Goal: Task Accomplishment & Management: Manage account settings

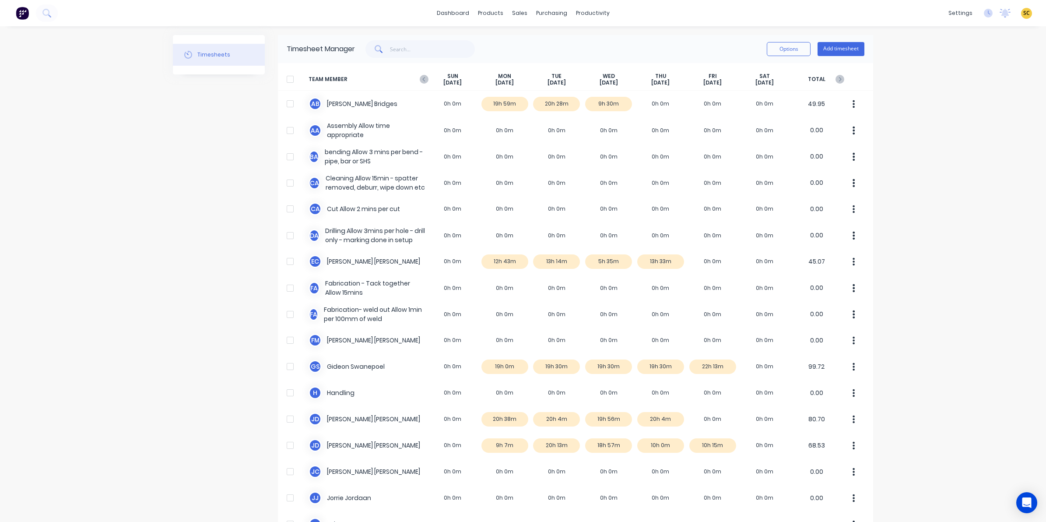
drag, startPoint x: 800, startPoint y: 460, endPoint x: 562, endPoint y: 550, distance: 254.7
drag, startPoint x: 562, startPoint y: 550, endPoint x: 973, endPoint y: 141, distance: 579.8
click at [973, 141] on div "dashboard products sales purchasing productivity dashboard products Product Cat…" at bounding box center [523, 261] width 1046 height 522
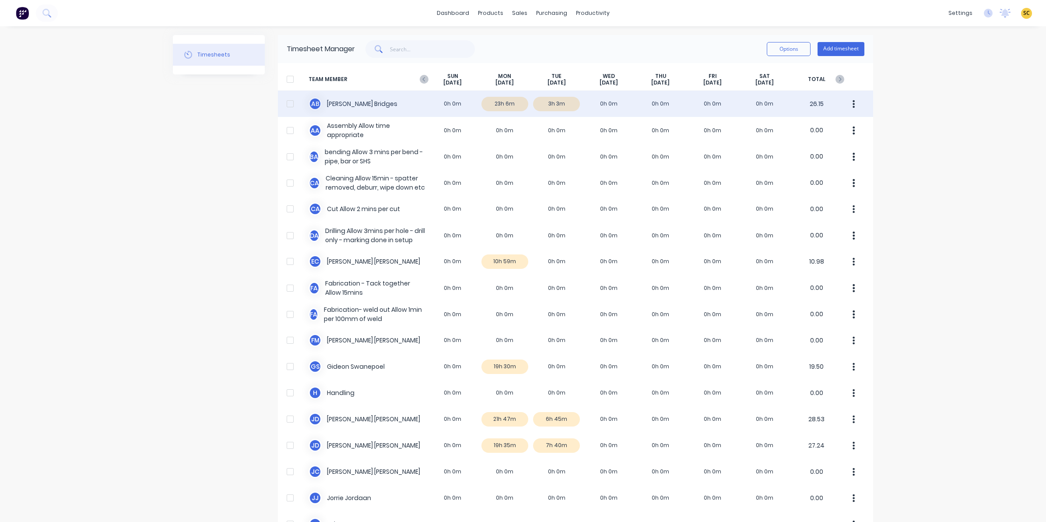
click at [507, 110] on div "A B Ashley Bridges 0h 0m 23h 6m 3h 3m 0h 0m 0h 0m 0h 0m 0h 0m 26.15" at bounding box center [575, 104] width 595 height 26
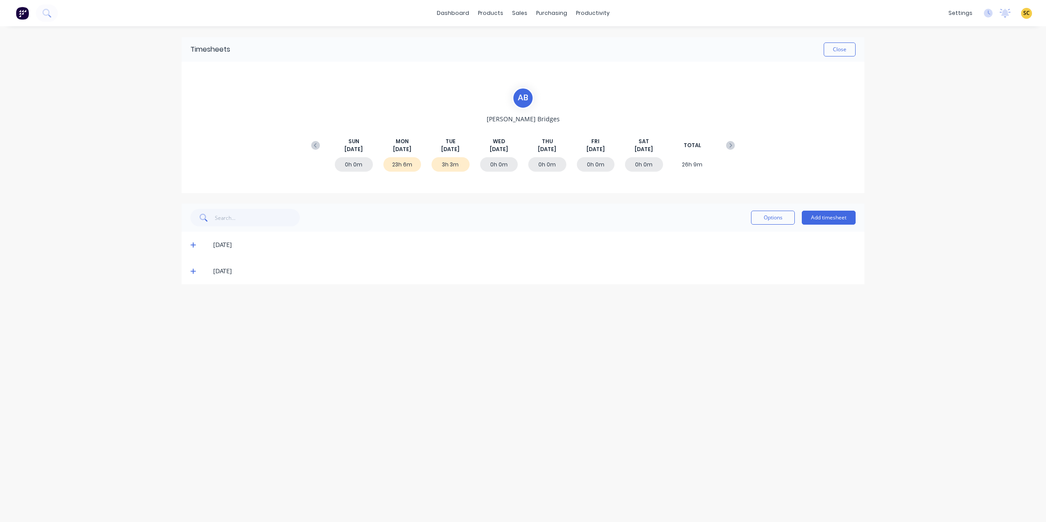
click at [192, 243] on icon at bounding box center [193, 245] width 6 height 6
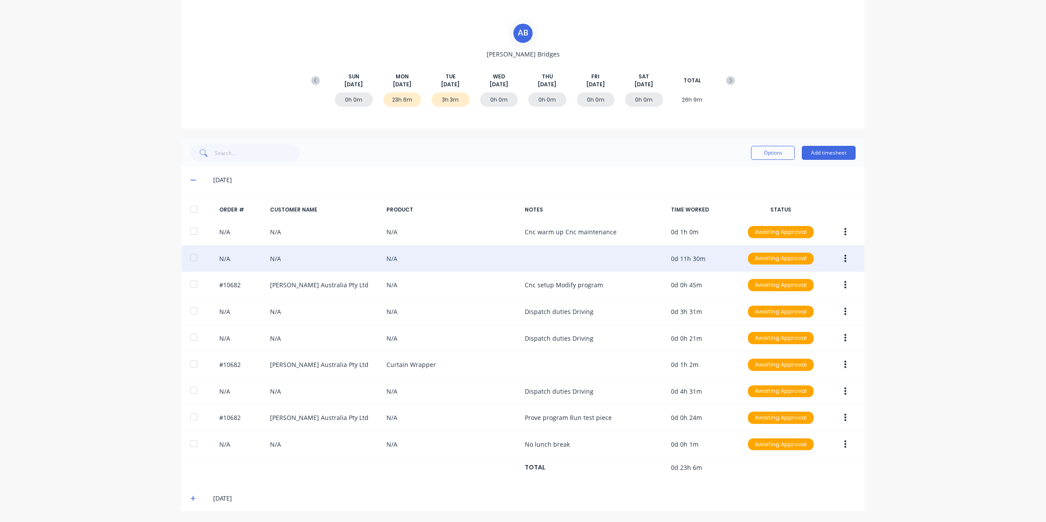
scroll to position [68, 0]
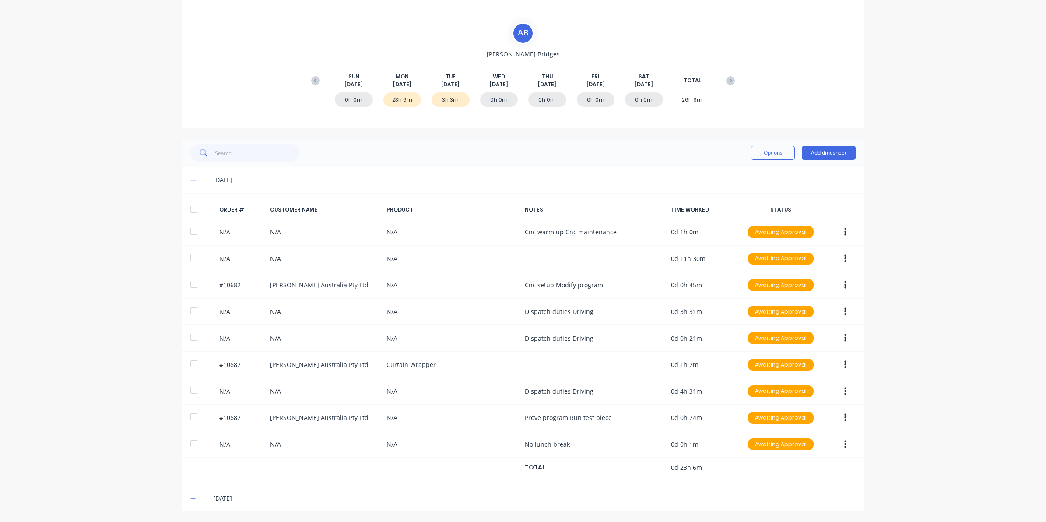
click at [190, 177] on icon at bounding box center [193, 180] width 6 height 6
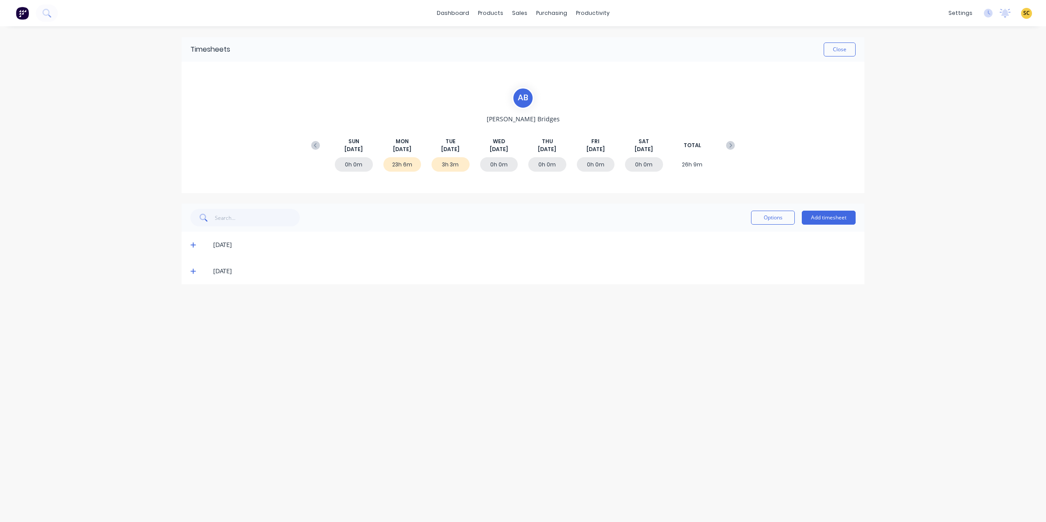
scroll to position [0, 0]
click at [190, 270] on div "12/08/25" at bounding box center [523, 271] width 683 height 26
click at [191, 267] on span at bounding box center [194, 271] width 9 height 9
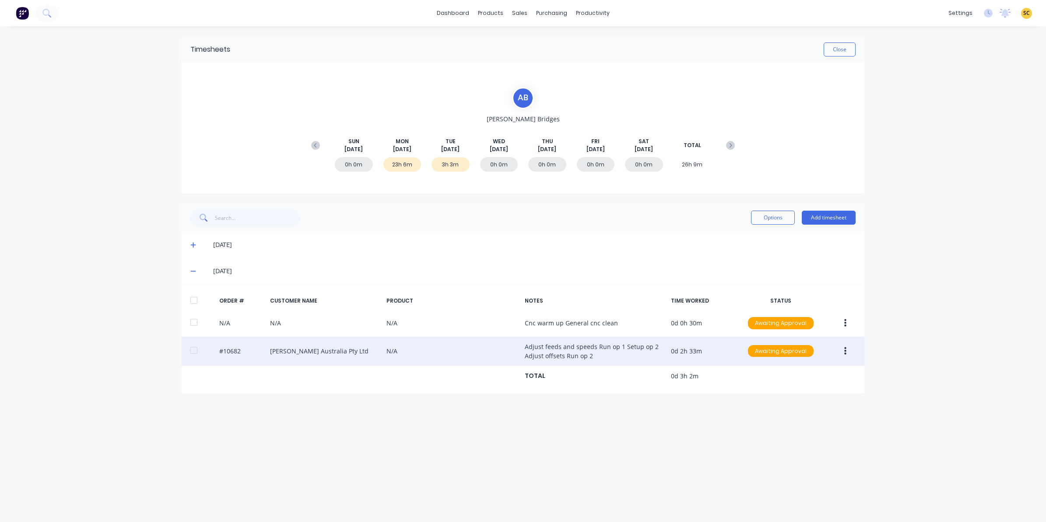
click at [845, 349] on icon "button" at bounding box center [846, 351] width 2 height 10
click at [786, 412] on div "Edit" at bounding box center [814, 409] width 67 height 13
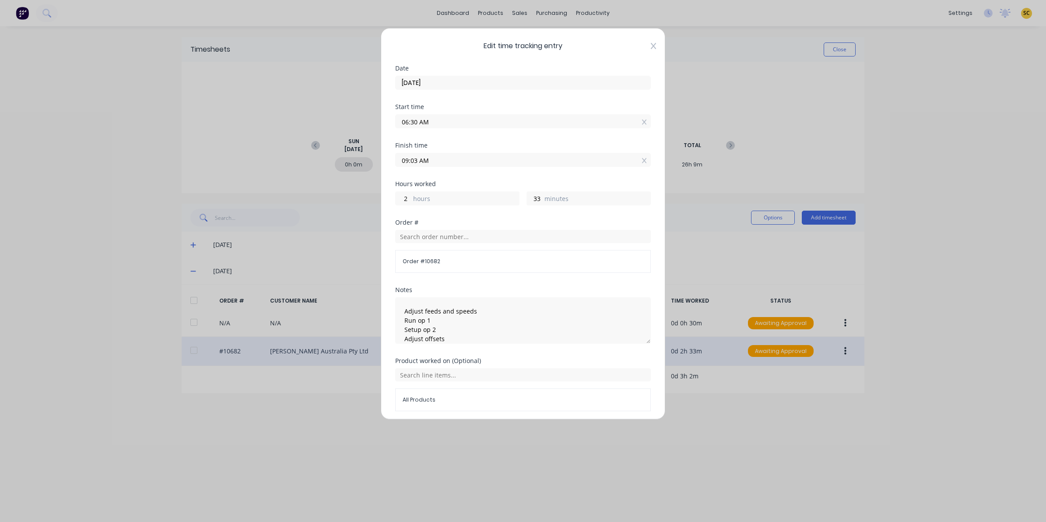
click at [651, 49] on icon at bounding box center [653, 46] width 5 height 6
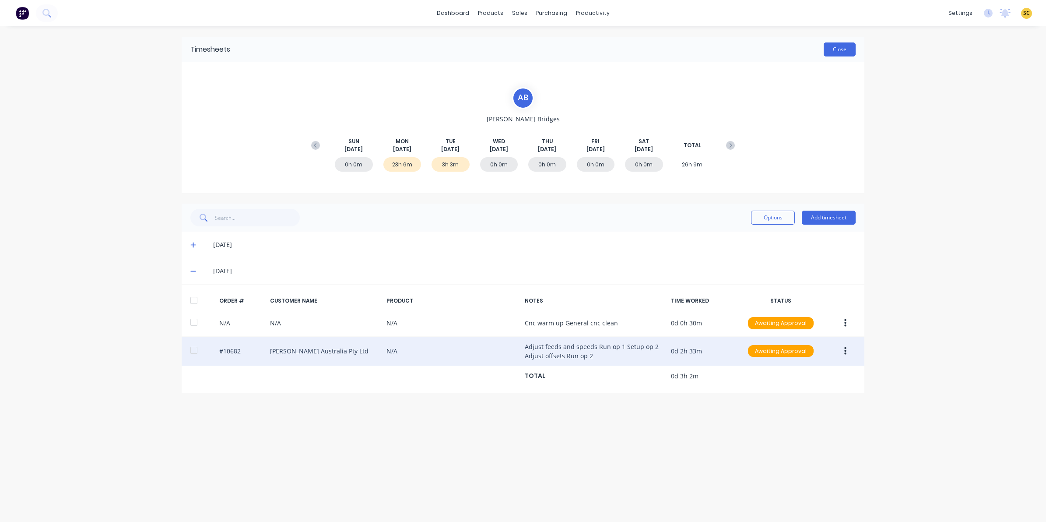
click at [854, 47] on button "Close" at bounding box center [840, 49] width 32 height 14
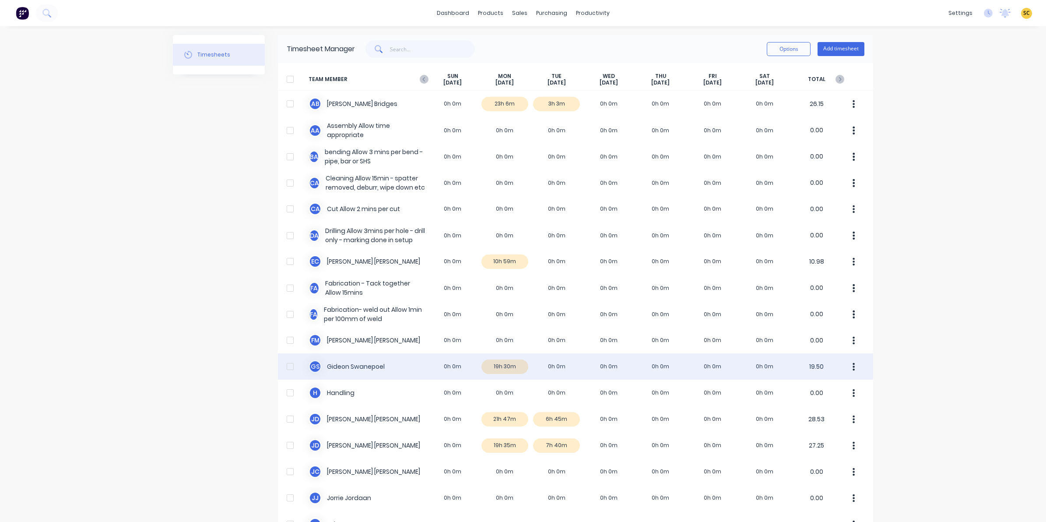
click at [504, 371] on div "G S Gideon Swanepoel 0h 0m 19h 30m 0h 0m 0h 0m 0h 0m 0h 0m 0h 0m 19.50" at bounding box center [575, 366] width 595 height 26
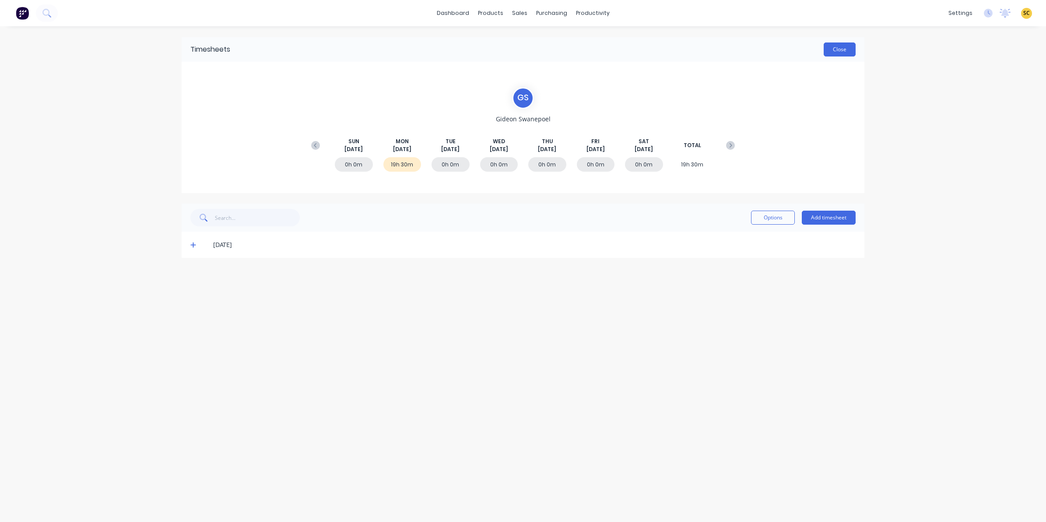
click at [850, 52] on button "Close" at bounding box center [840, 49] width 32 height 14
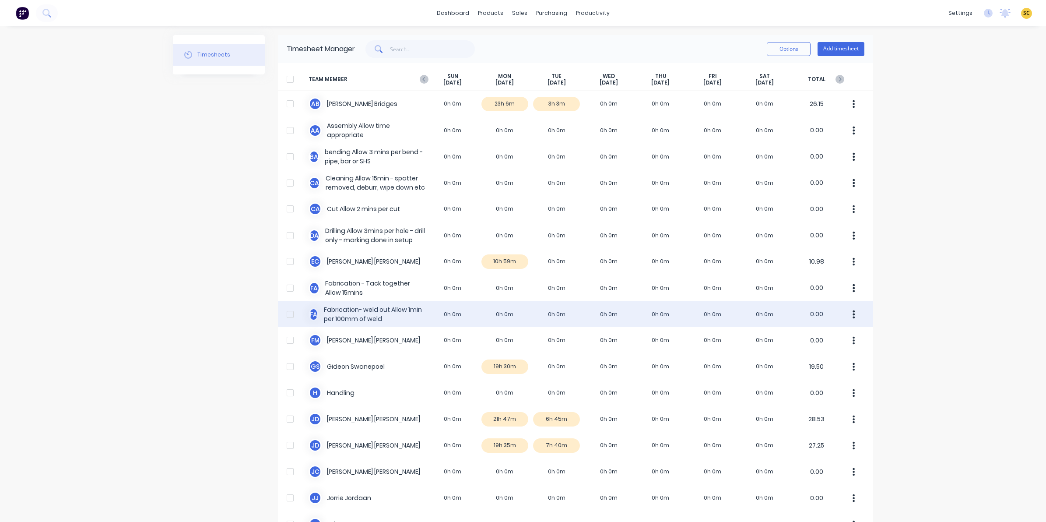
scroll to position [109, 0]
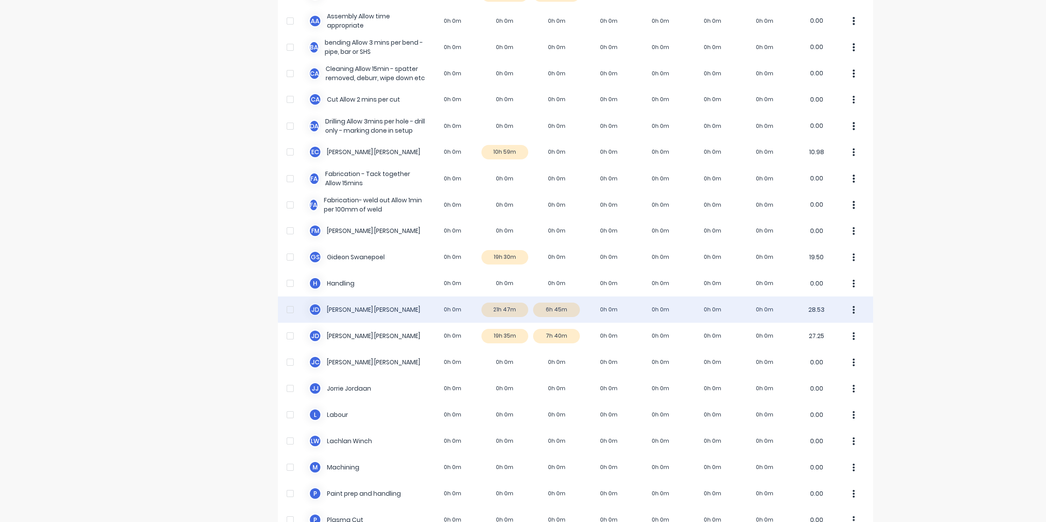
click at [504, 312] on div "J D Joel De Vries 0h 0m 21h 47m 6h 45m 0h 0m 0h 0m 0h 0m 0h 0m 28.53" at bounding box center [575, 309] width 595 height 26
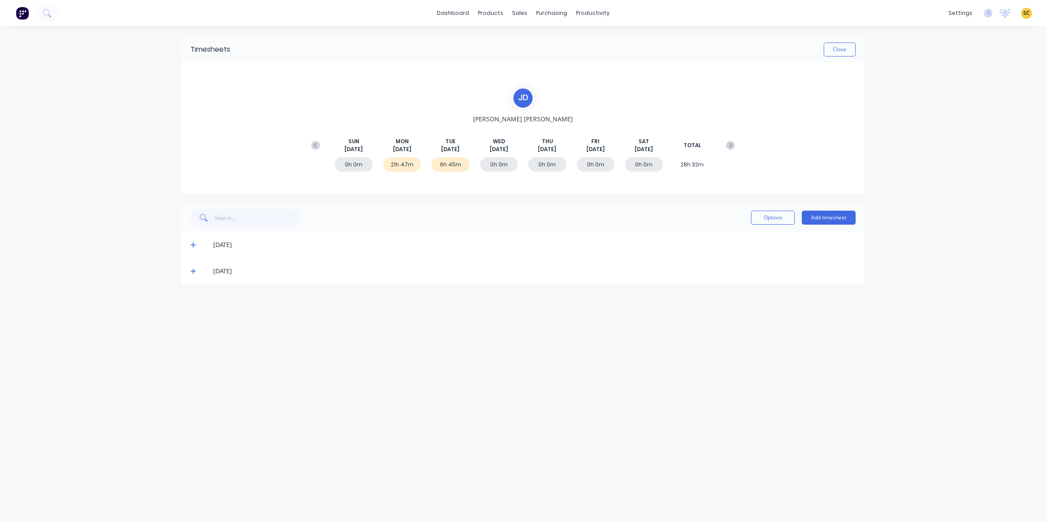
click at [190, 243] on icon at bounding box center [193, 245] width 6 height 6
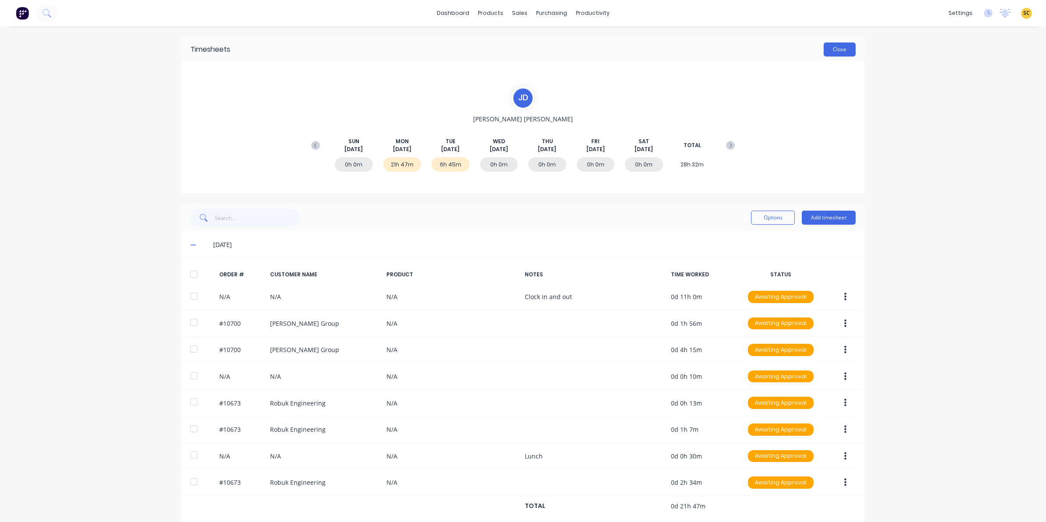
click at [838, 50] on button "Close" at bounding box center [840, 49] width 32 height 14
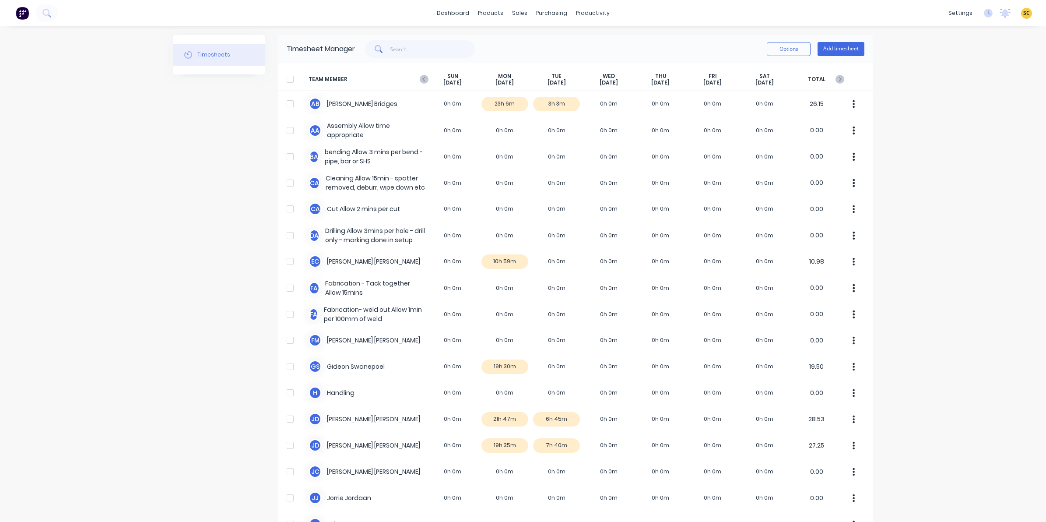
click at [421, 84] on span "TEAM MEMBER" at bounding box center [368, 80] width 118 height 14
click at [422, 79] on icon at bounding box center [423, 79] width 3 height 4
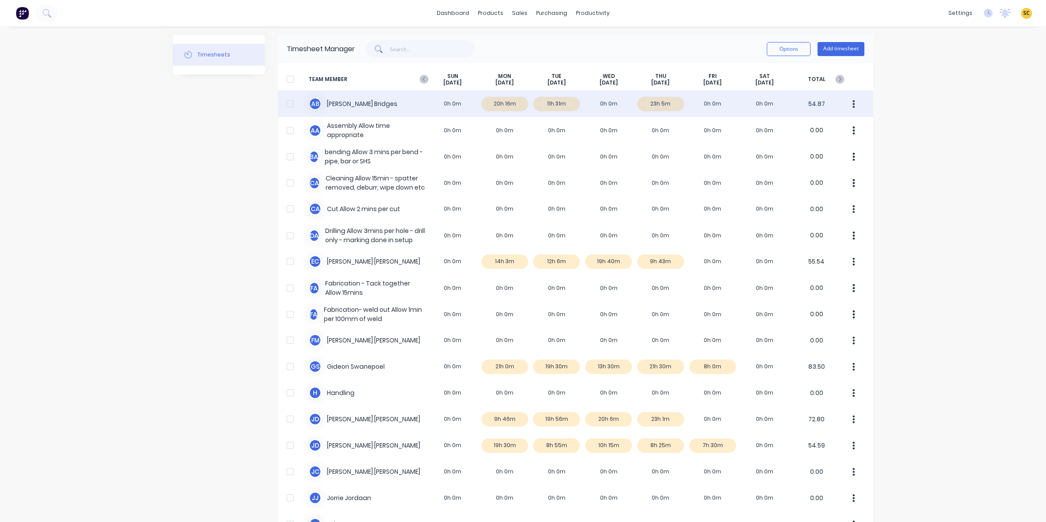
click at [498, 103] on div "A B Ashley Bridges 0h 0m 20h 16m 11h 31m 0h 0m 23h 5m 0h 0m 0h 0m 54.87" at bounding box center [575, 104] width 595 height 26
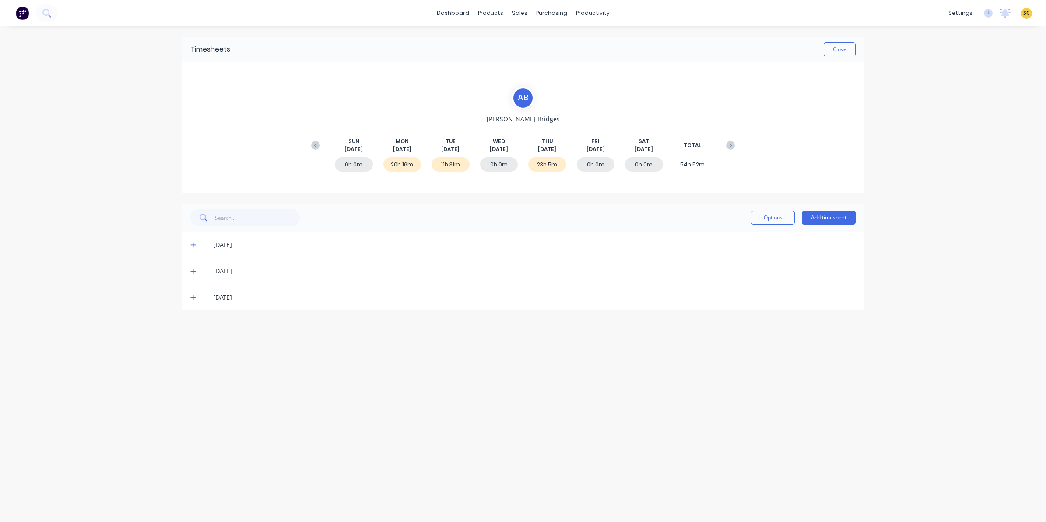
drag, startPoint x: 191, startPoint y: 246, endPoint x: 193, endPoint y: 256, distance: 10.2
click at [191, 246] on icon at bounding box center [193, 245] width 6 height 6
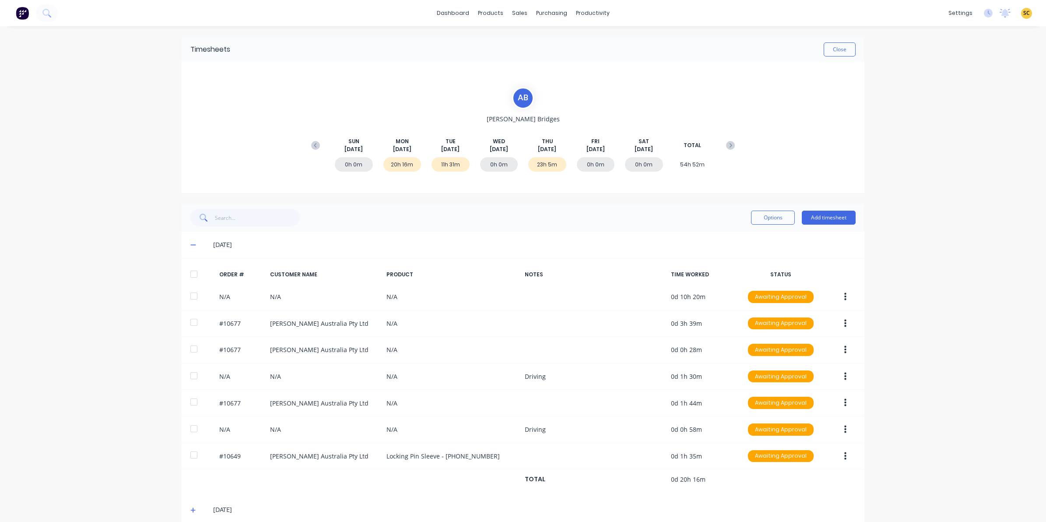
click at [190, 242] on icon at bounding box center [193, 245] width 6 height 6
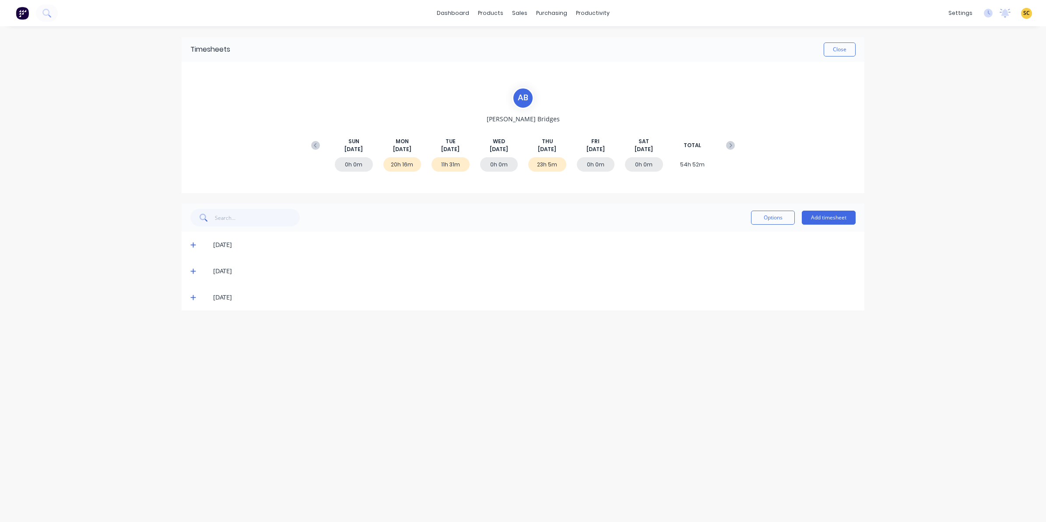
click at [191, 274] on icon at bounding box center [193, 271] width 6 height 6
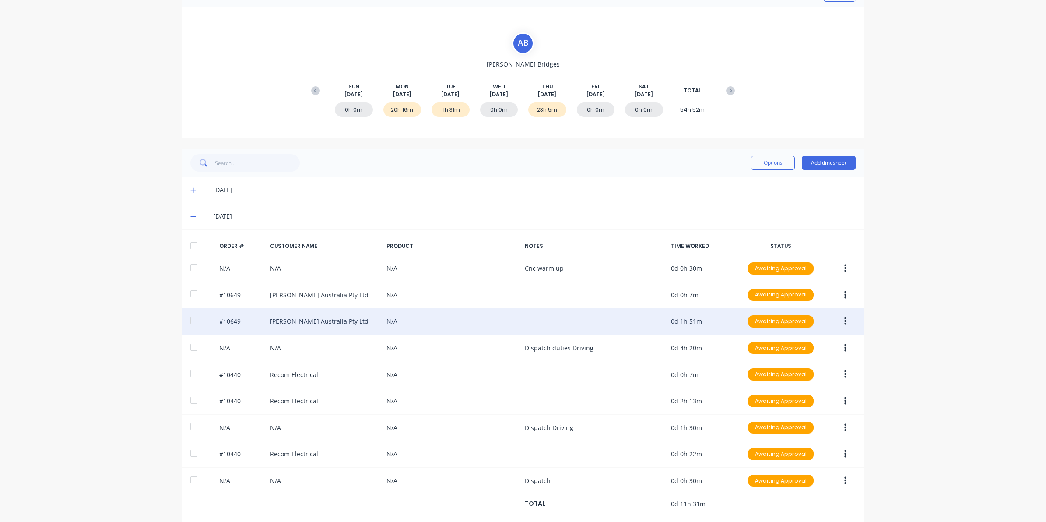
scroll to position [94, 0]
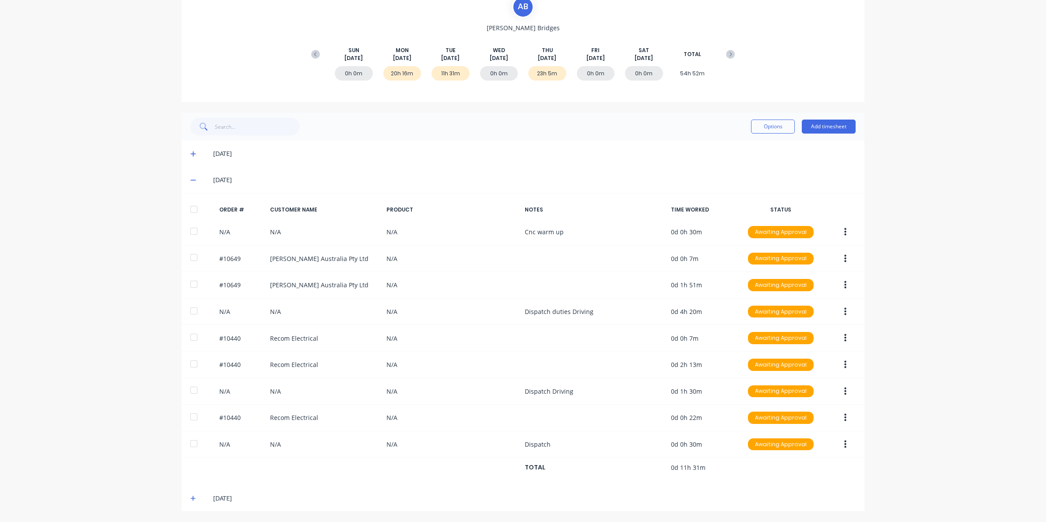
click at [190, 180] on span at bounding box center [194, 180] width 9 height 9
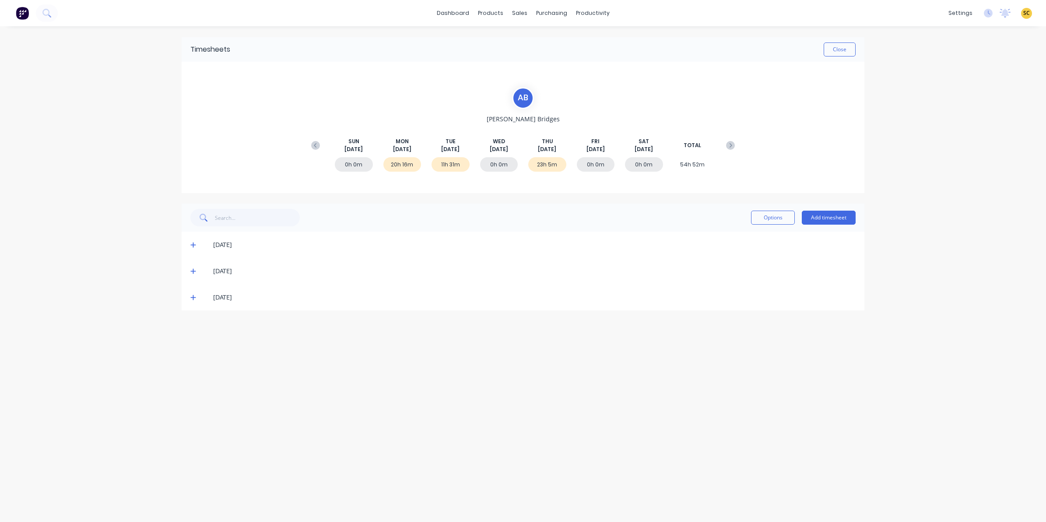
click at [190, 298] on icon at bounding box center [193, 297] width 6 height 6
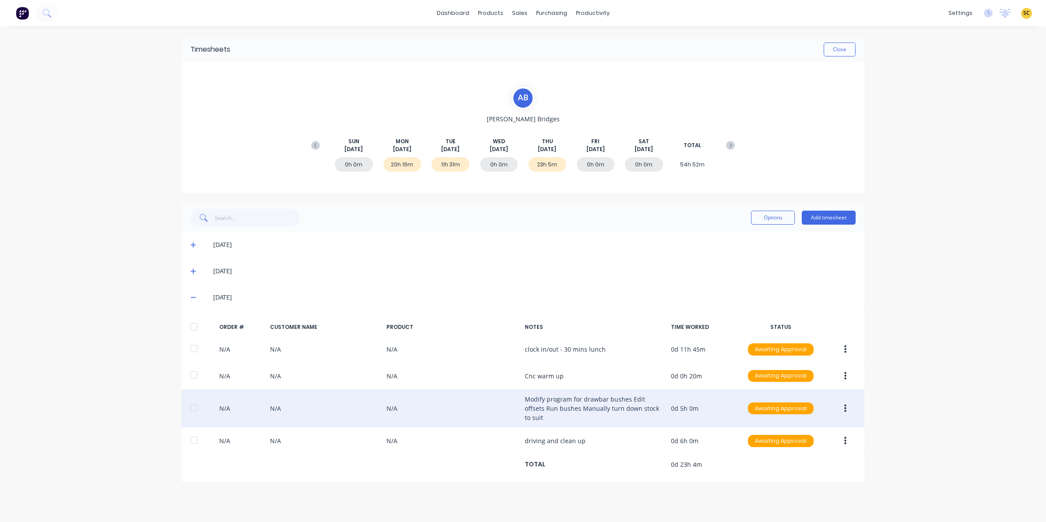
click at [847, 406] on button "button" at bounding box center [845, 409] width 21 height 16
click at [810, 462] on div "Edit" at bounding box center [814, 466] width 67 height 13
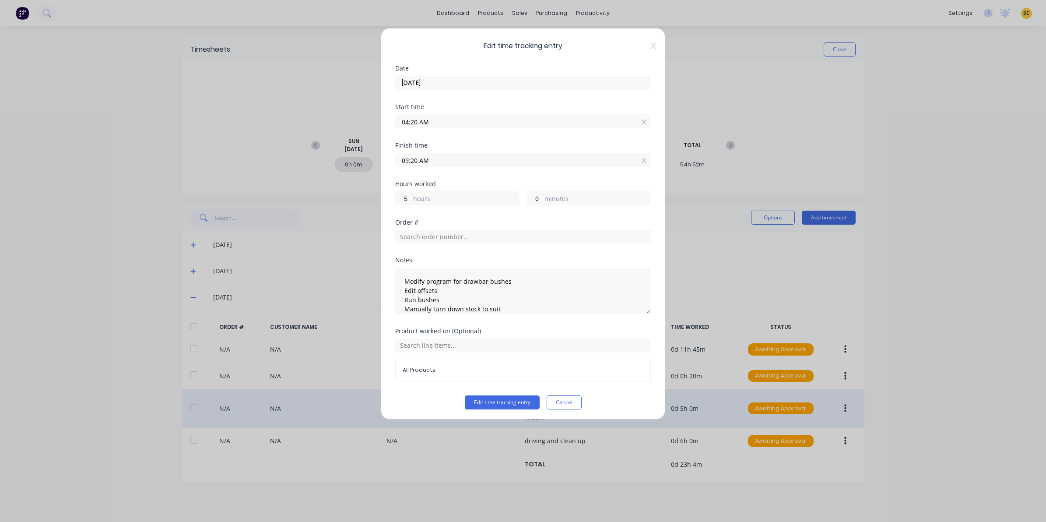
click at [649, 47] on div "Edit time tracking entry Date 07/08/2025 Start time 04:20 AM Finish time 09:20 …" at bounding box center [523, 223] width 285 height 391
click at [651, 46] on icon at bounding box center [653, 45] width 5 height 7
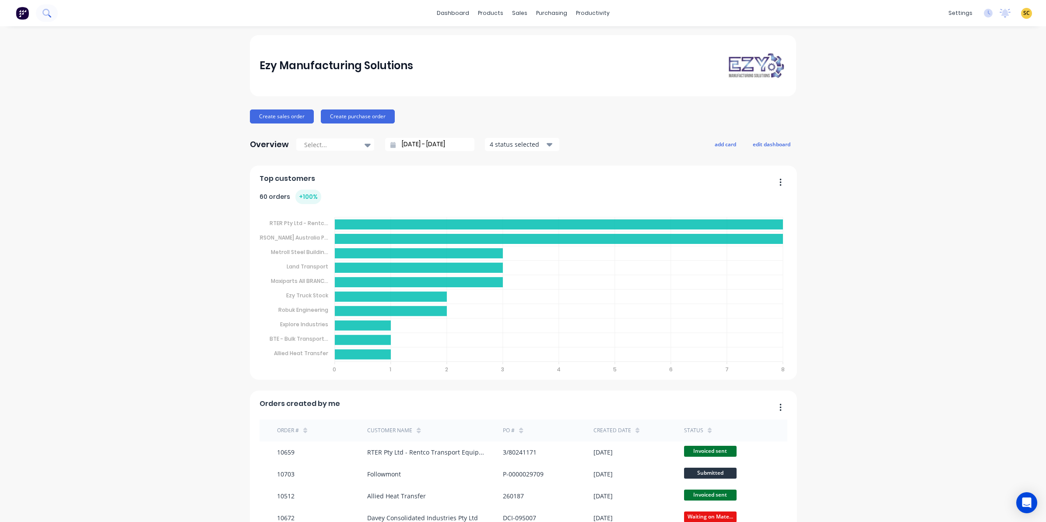
click at [53, 5] on button at bounding box center [47, 13] width 22 height 18
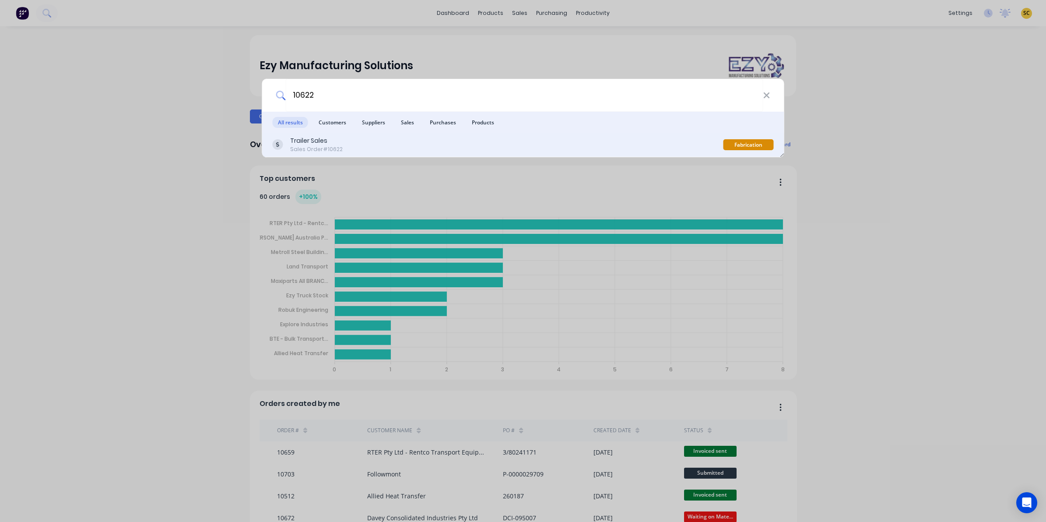
type input "10622"
click at [349, 150] on div "Trailer Sales Sales Order #10622" at bounding box center [498, 144] width 451 height 17
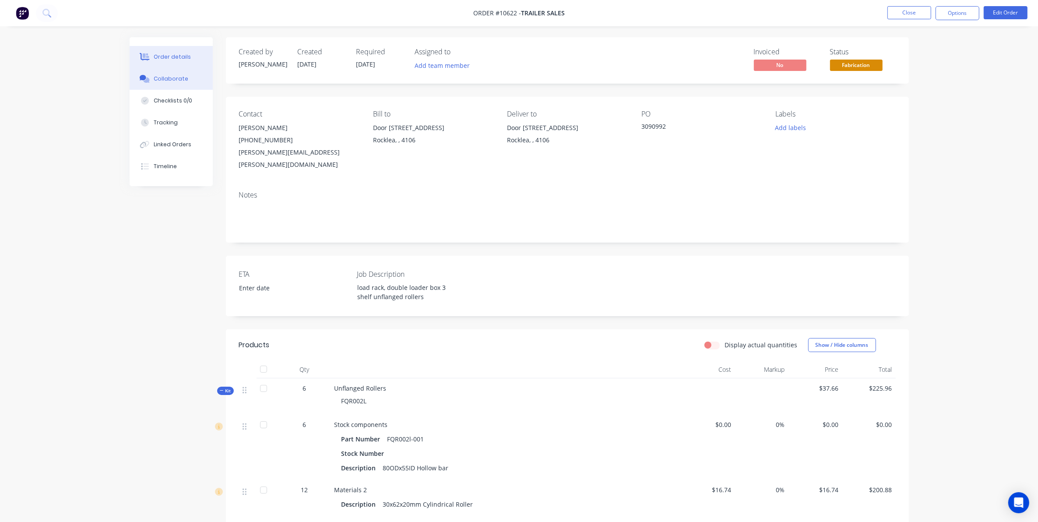
click at [175, 77] on div "Collaborate" at bounding box center [171, 79] width 35 height 8
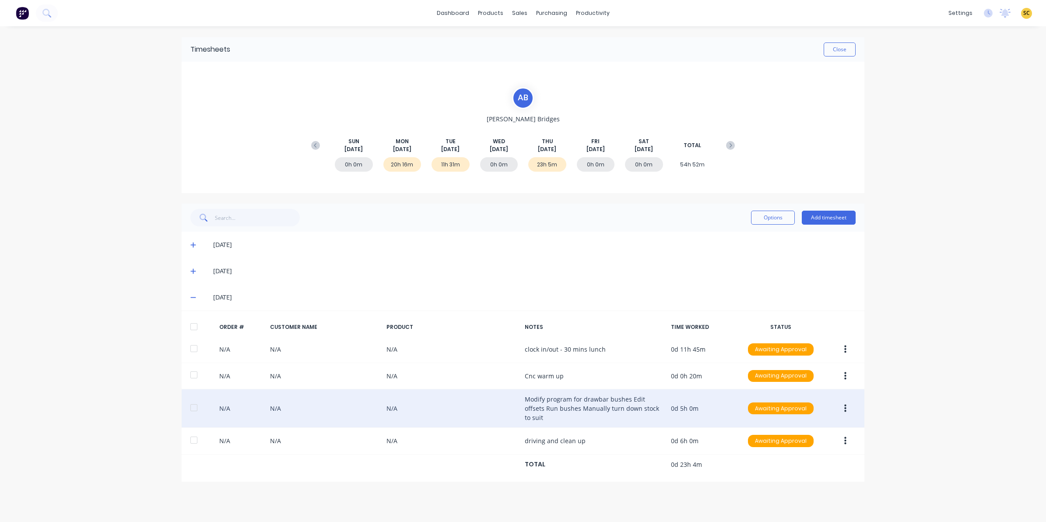
click at [849, 406] on button "button" at bounding box center [845, 409] width 21 height 16
click at [786, 460] on div "Edit" at bounding box center [814, 466] width 67 height 13
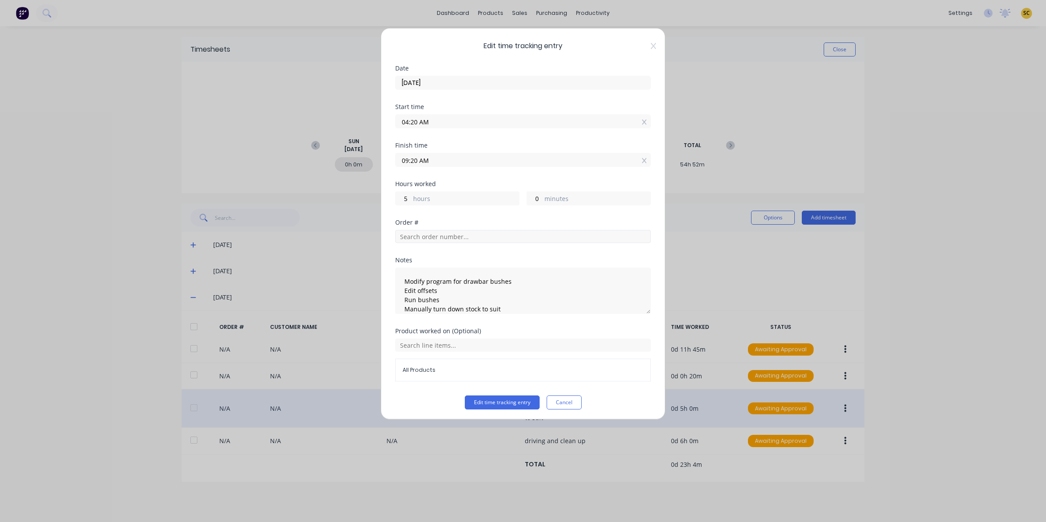
drag, startPoint x: 489, startPoint y: 229, endPoint x: 491, endPoint y: 235, distance: 6.5
click at [491, 235] on div at bounding box center [523, 235] width 256 height 15
click at [491, 235] on input "text" at bounding box center [523, 236] width 256 height 13
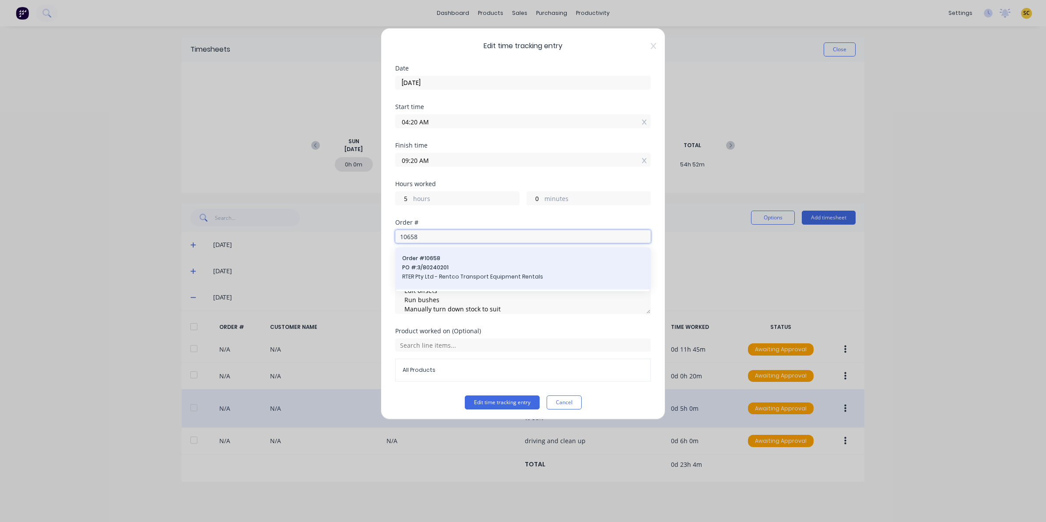
type input "10658"
click at [495, 259] on span "Order # 10658" at bounding box center [523, 258] width 242 height 8
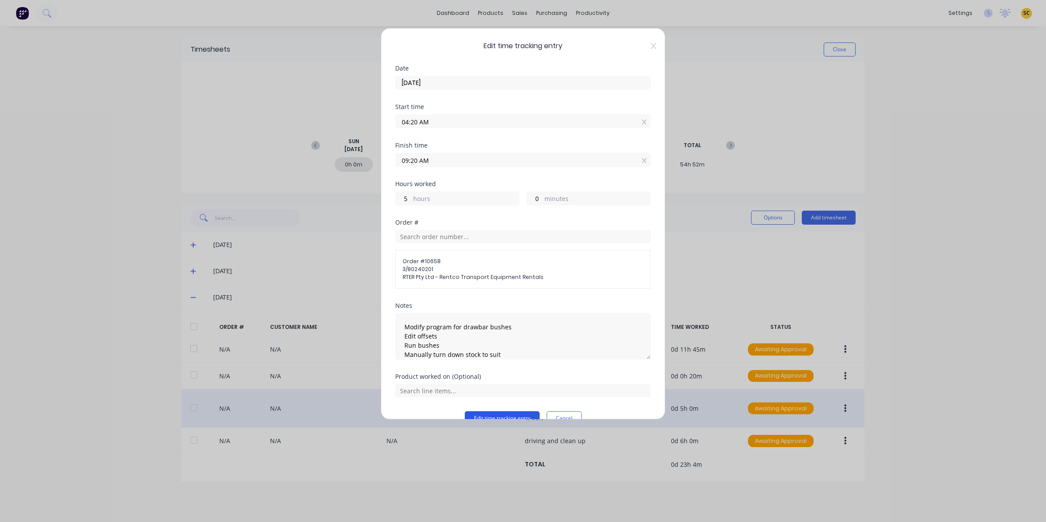
click at [500, 416] on button "Edit time tracking entry" at bounding box center [502, 418] width 75 height 14
